Goal: Navigation & Orientation: Find specific page/section

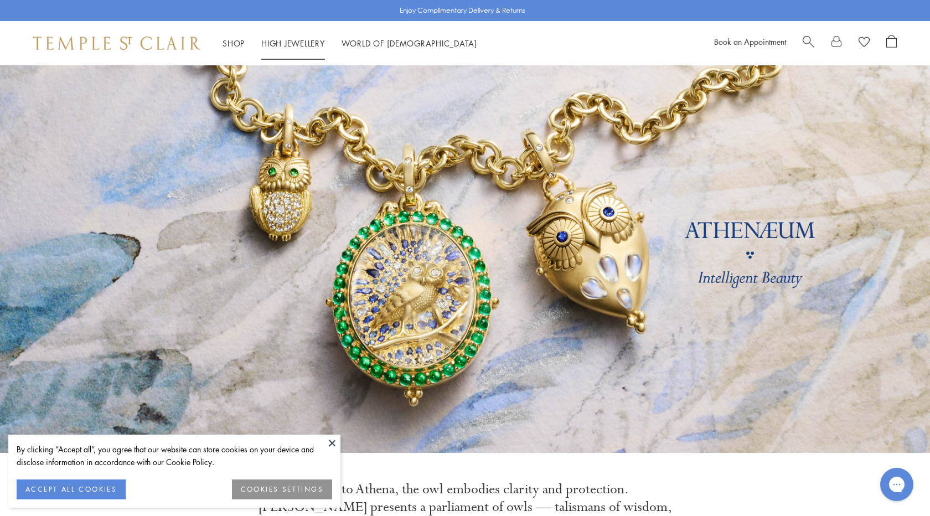
click at [280, 43] on link "High Jewellery High Jewellery" at bounding box center [293, 43] width 64 height 11
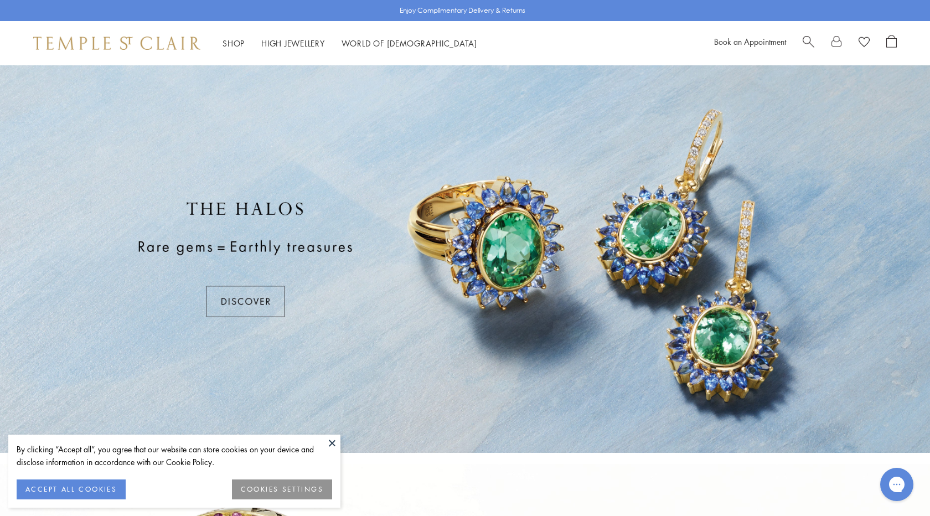
click at [333, 440] on button at bounding box center [332, 442] width 17 height 17
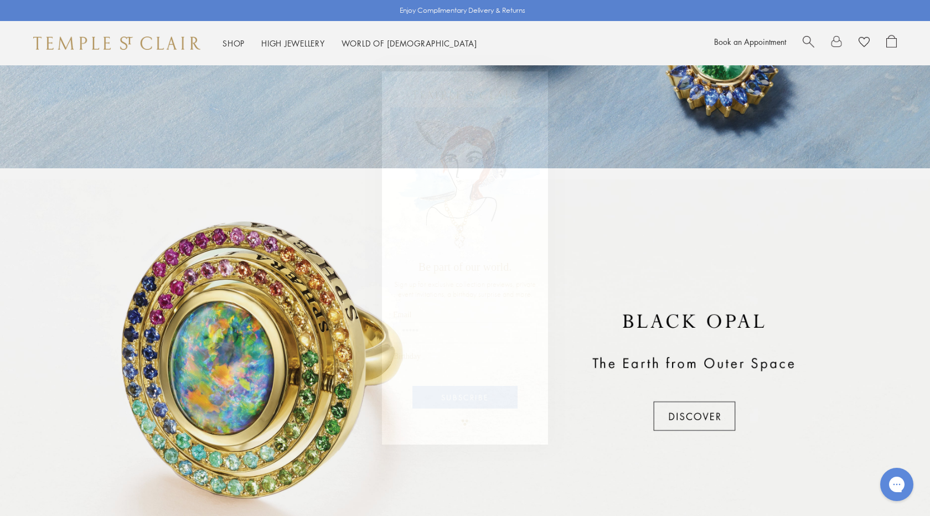
scroll to position [292, 0]
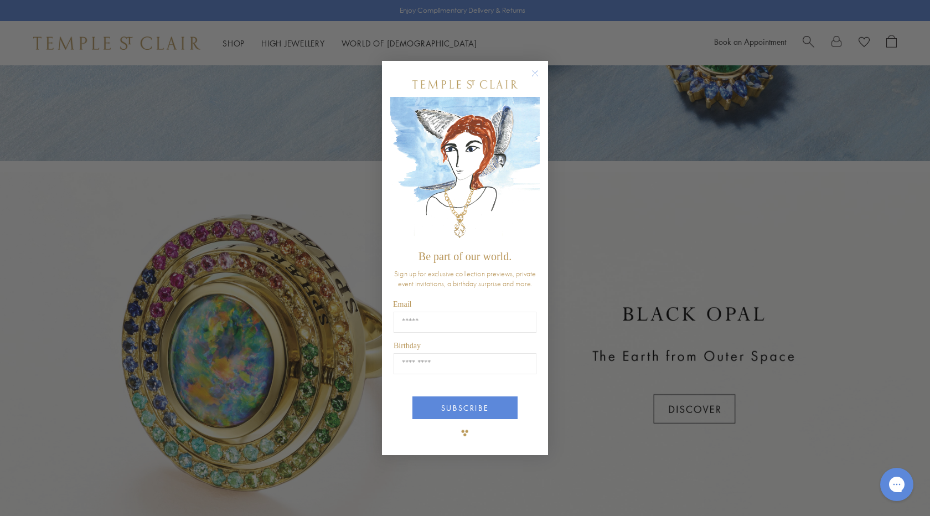
click at [532, 70] on circle "Close dialog" at bounding box center [535, 73] width 13 height 13
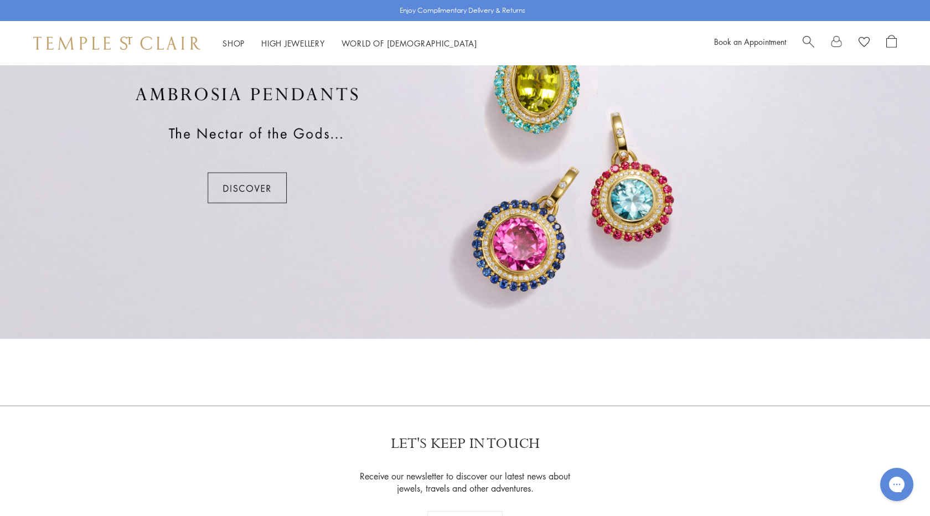
scroll to position [862, 0]
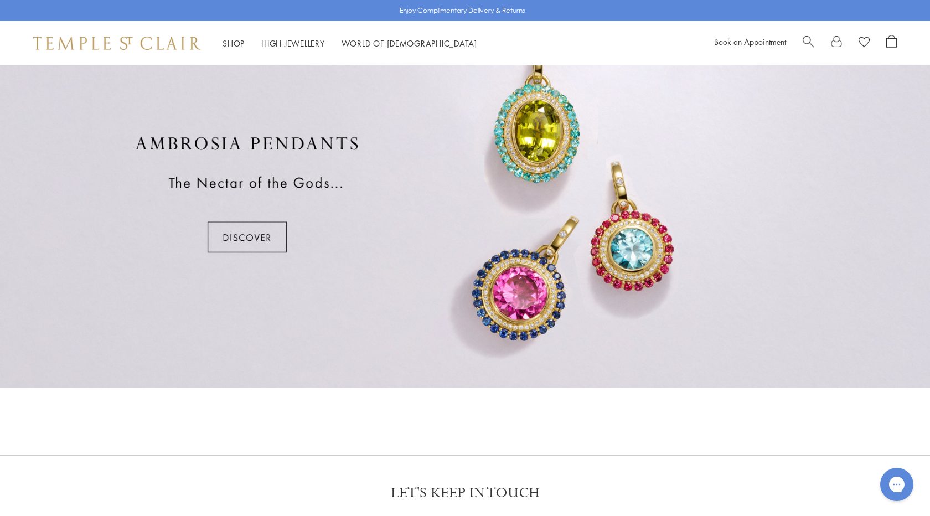
click at [271, 241] on div at bounding box center [465, 194] width 930 height 387
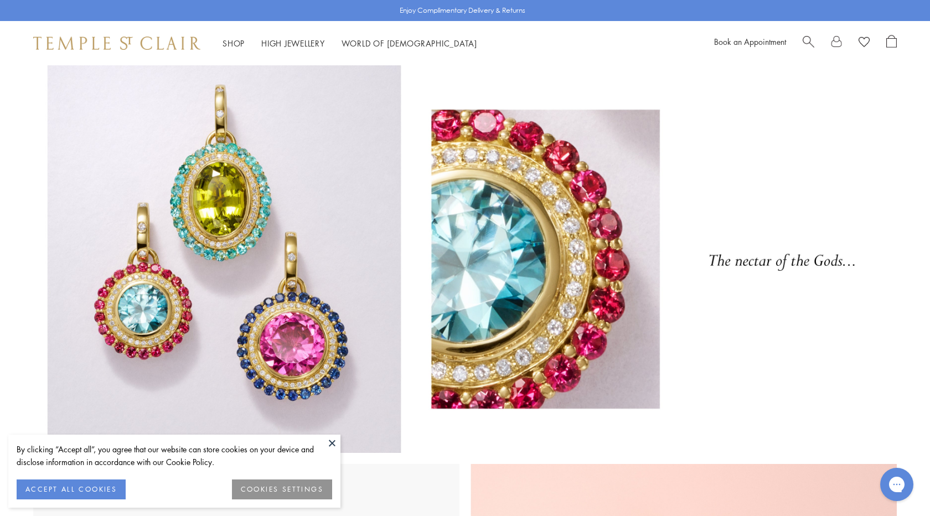
click at [334, 443] on button at bounding box center [332, 442] width 17 height 17
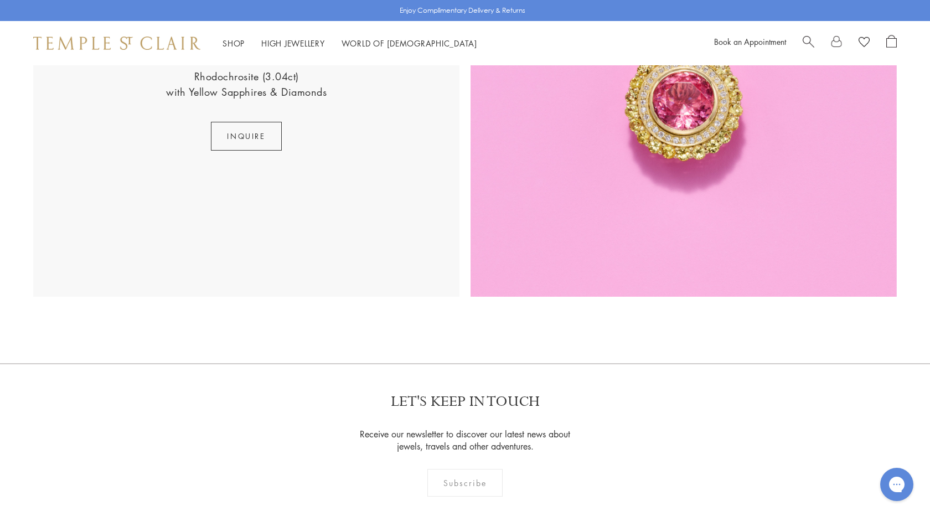
scroll to position [2246, 0]
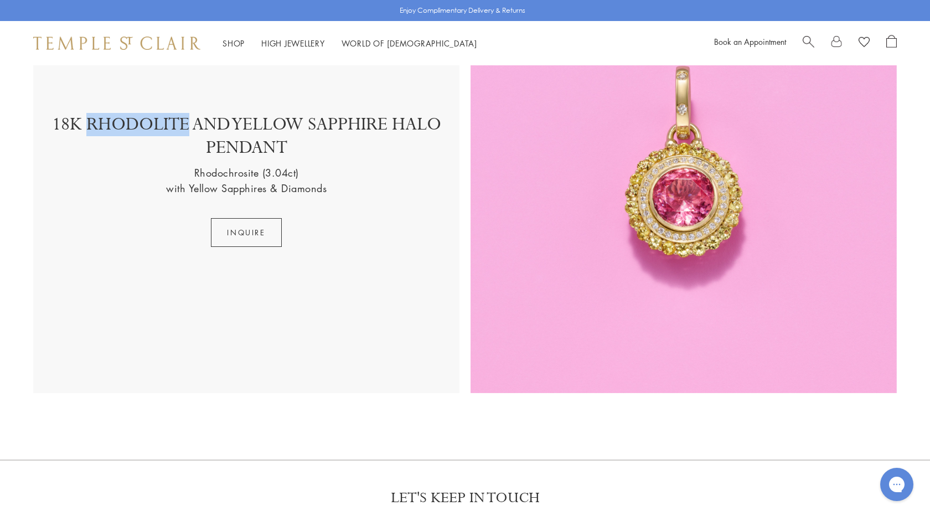
drag, startPoint x: 188, startPoint y: 125, endPoint x: 86, endPoint y: 120, distance: 101.4
click at [86, 120] on p "18K RHODOLITE AND YELLOW SAPPHIRE HALO PENDANT" at bounding box center [246, 139] width 404 height 52
copy p "RHODOLITE"
click at [278, 41] on link "High Jewellery High Jewellery" at bounding box center [293, 43] width 64 height 11
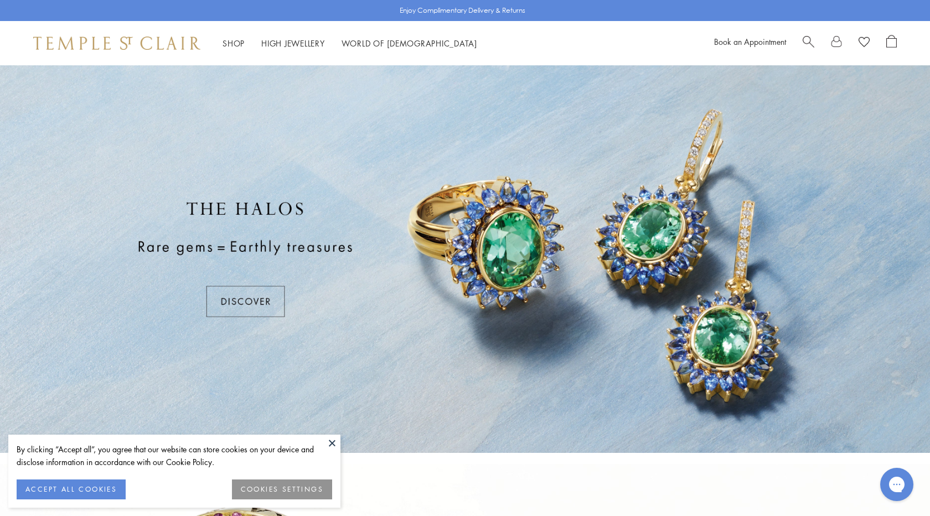
click at [266, 303] on div at bounding box center [465, 258] width 930 height 387
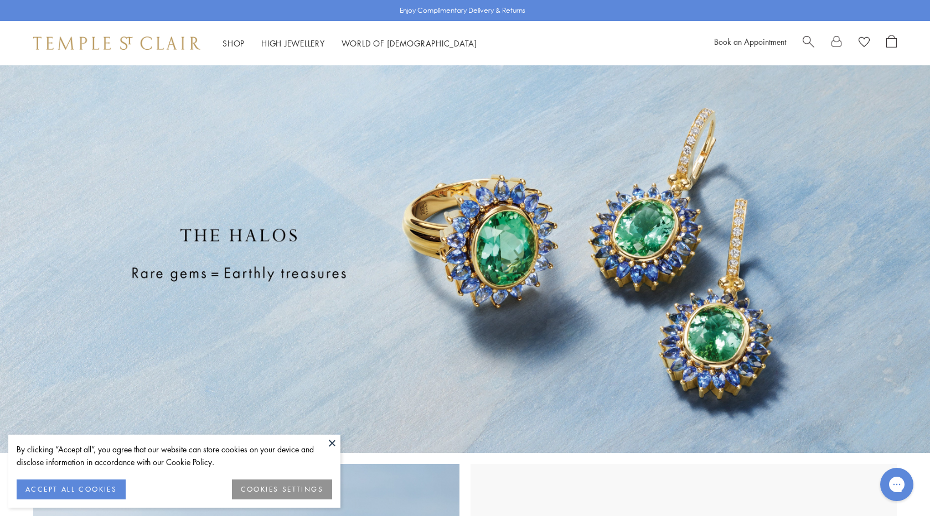
scroll to position [134, 0]
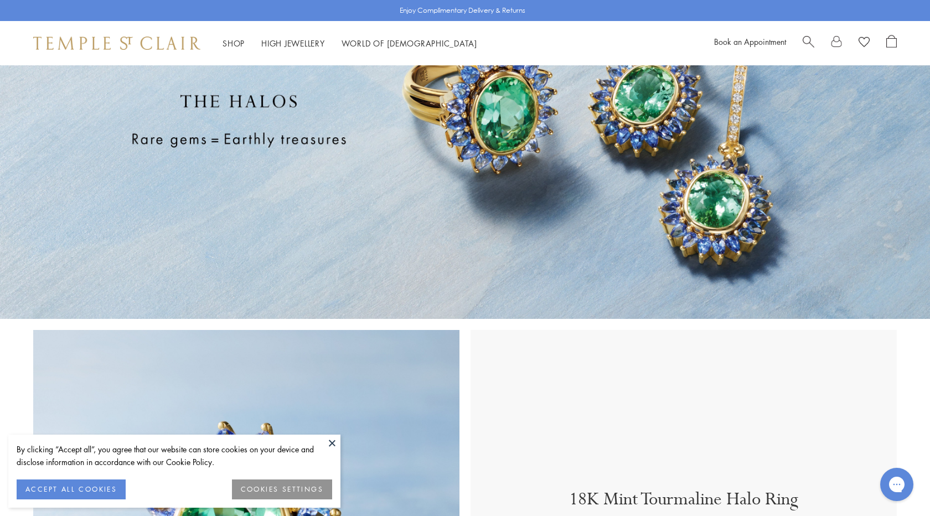
click at [333, 434] on button at bounding box center [332, 442] width 17 height 17
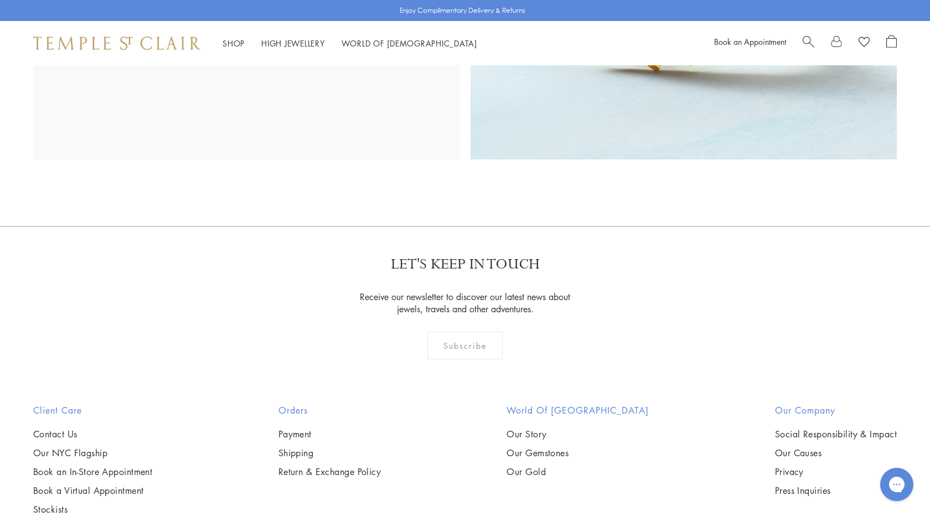
scroll to position [1576, 0]
